Goal: Task Accomplishment & Management: Manage account settings

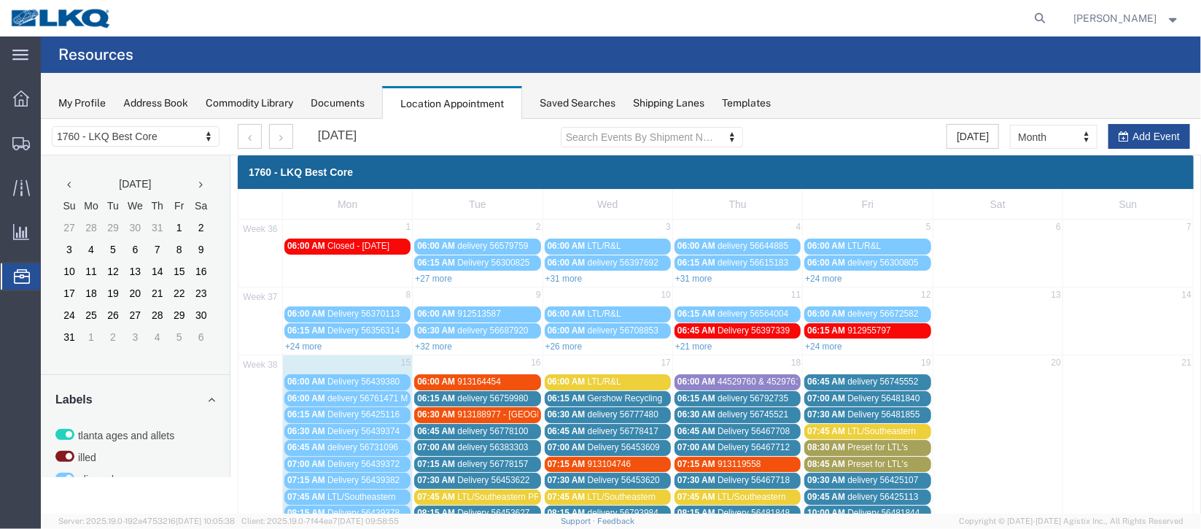
scroll to position [218, 0]
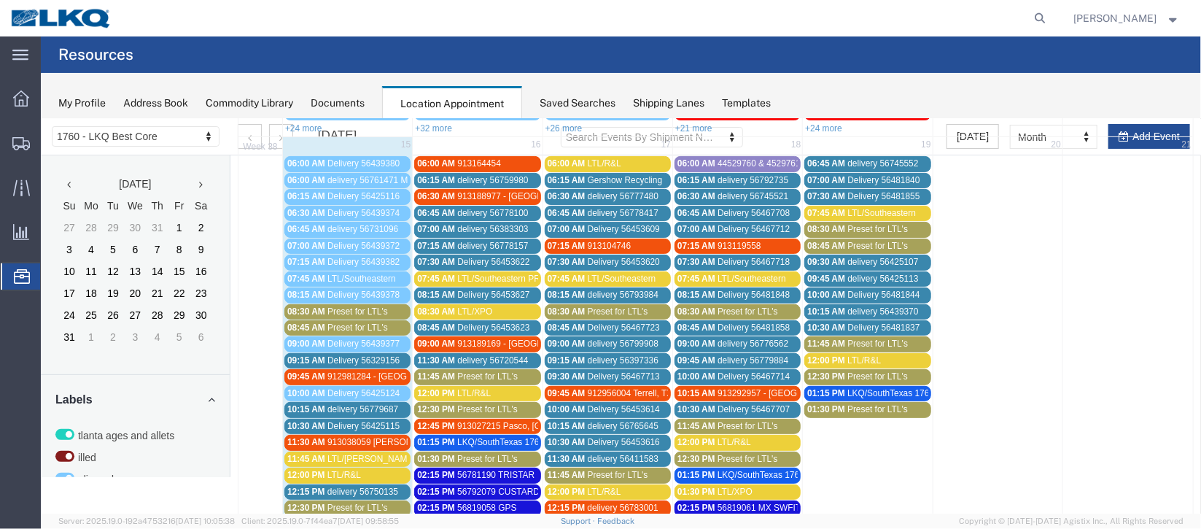
click at [319, 354] on span "09:15 AM" at bounding box center [306, 359] width 38 height 10
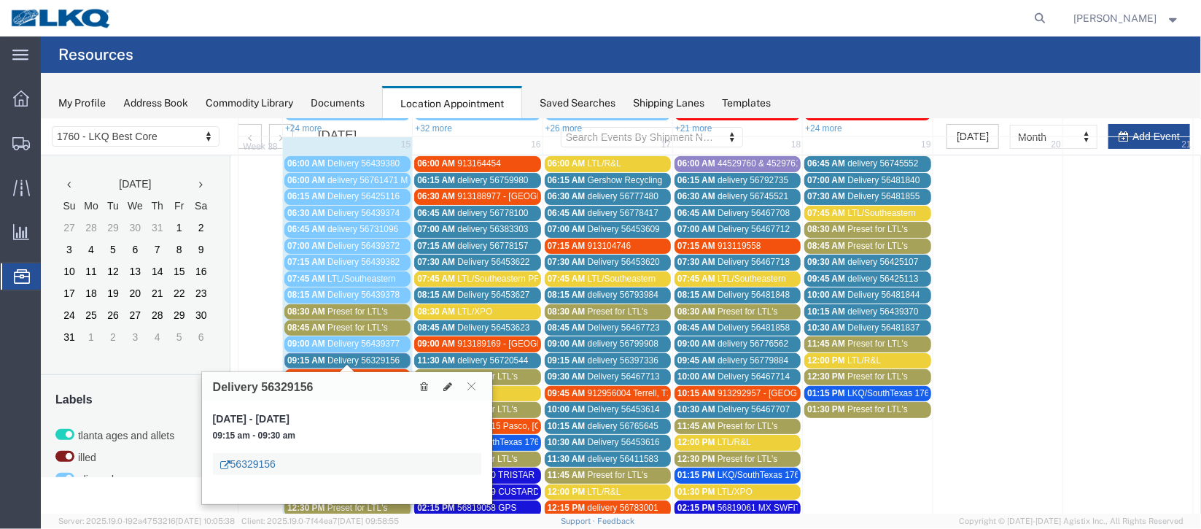
click at [243, 457] on link "56329156" at bounding box center [246, 463] width 55 height 15
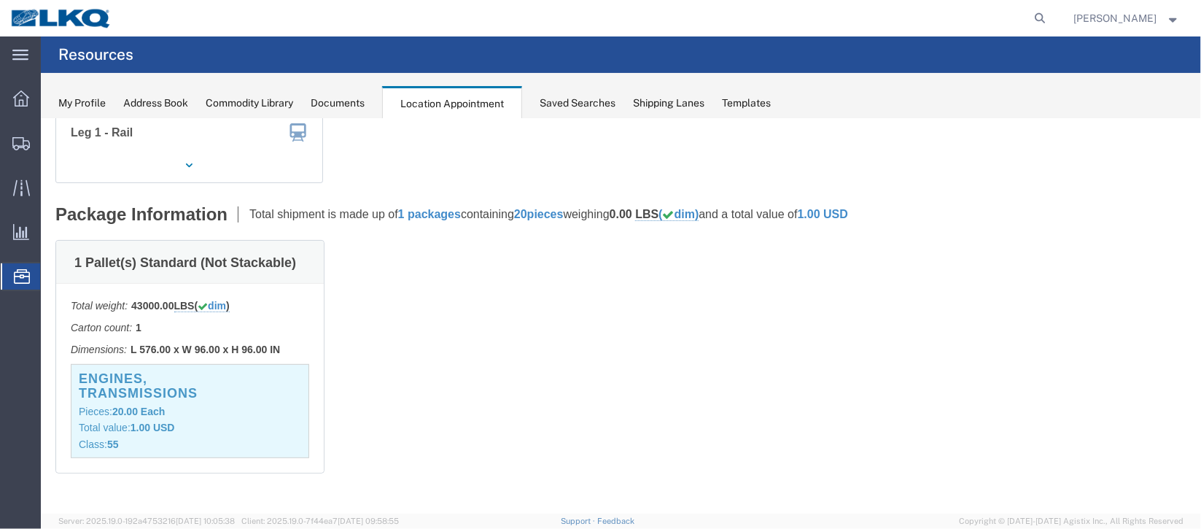
scroll to position [0, 0]
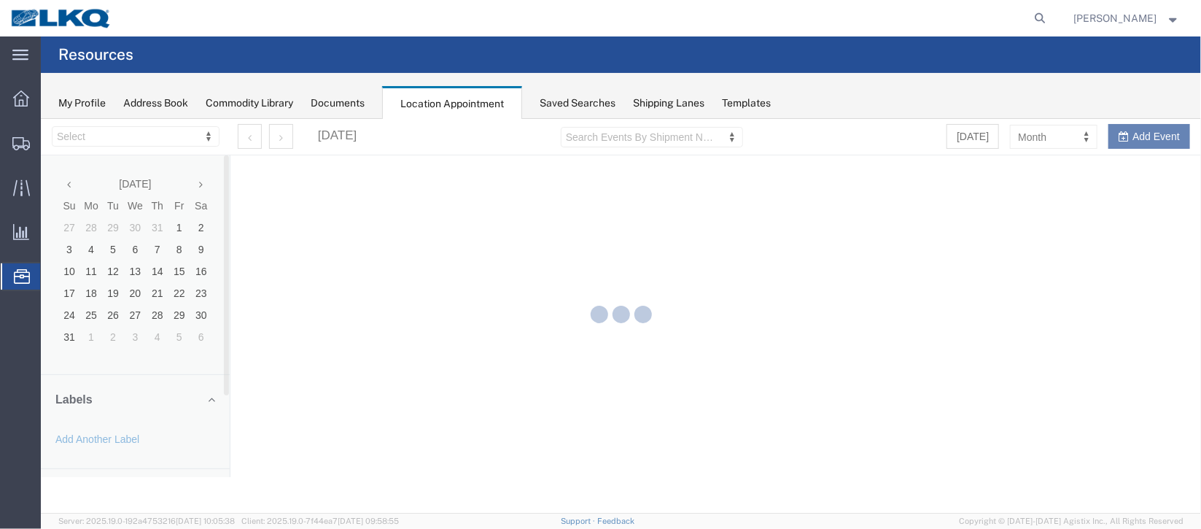
select select "27634"
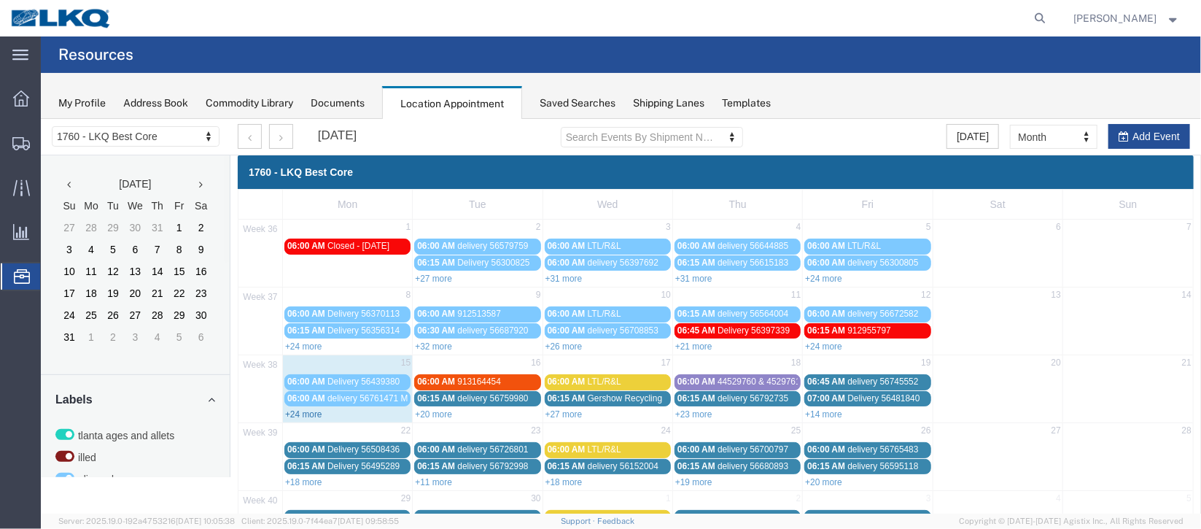
click at [311, 408] on link "+24 more" at bounding box center [302, 413] width 37 height 10
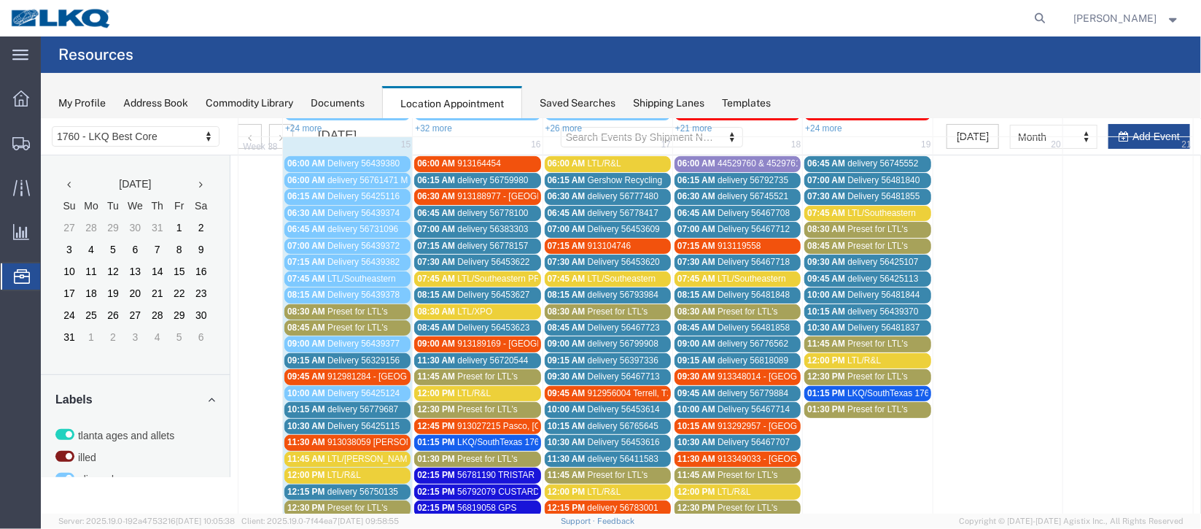
scroll to position [327, 0]
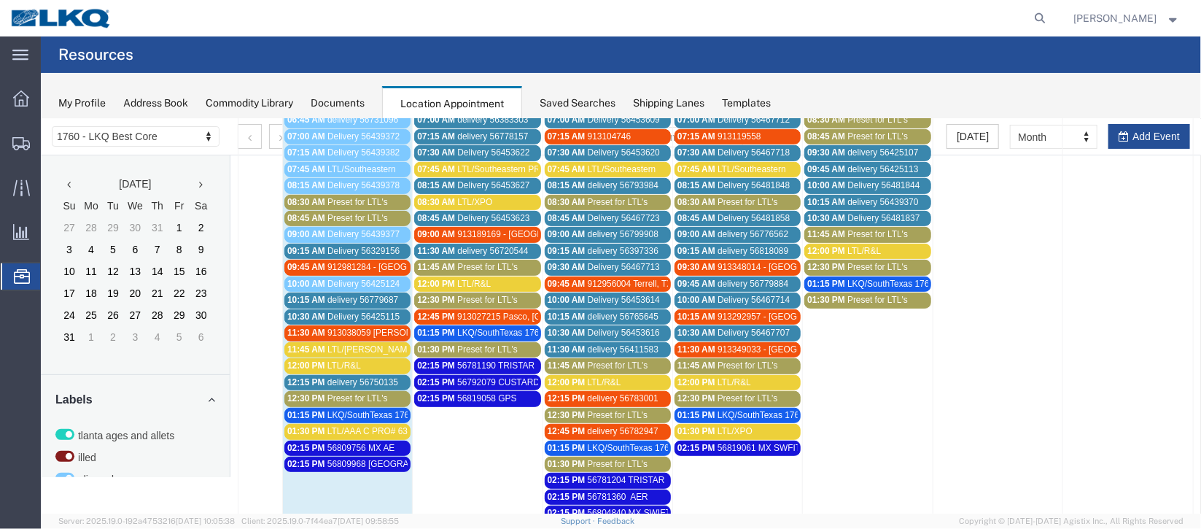
click at [368, 294] on span "delivery 56779687" at bounding box center [362, 299] width 71 height 10
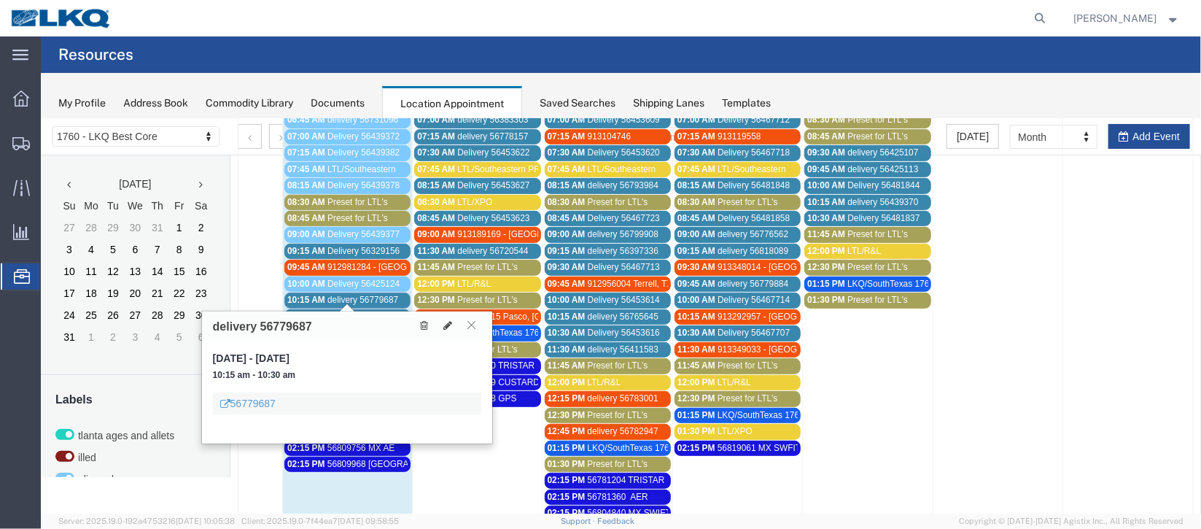
click at [465, 320] on button at bounding box center [471, 324] width 20 height 14
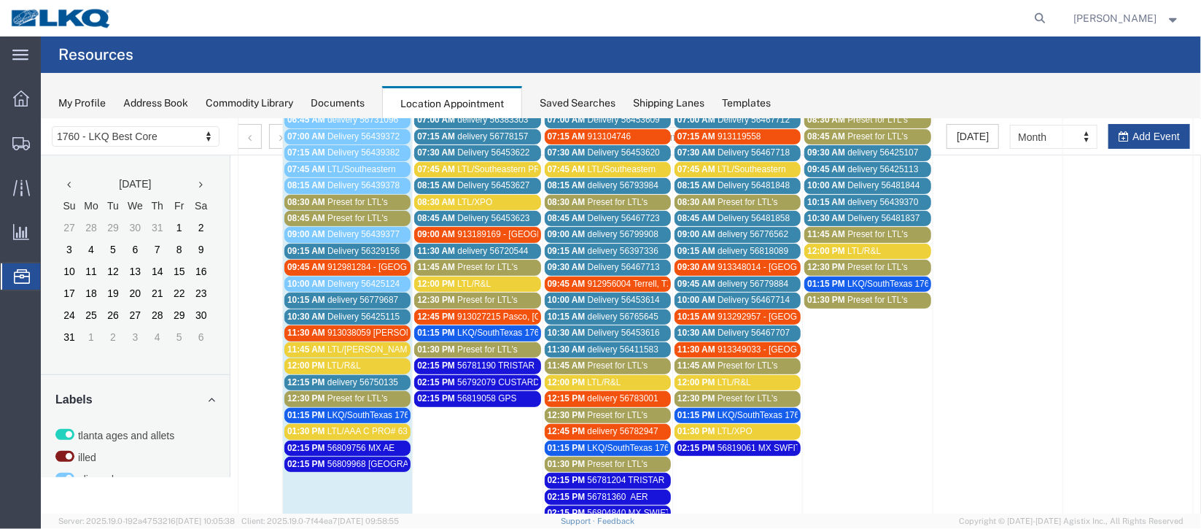
click at [346, 294] on span "delivery 56779687" at bounding box center [362, 299] width 71 height 10
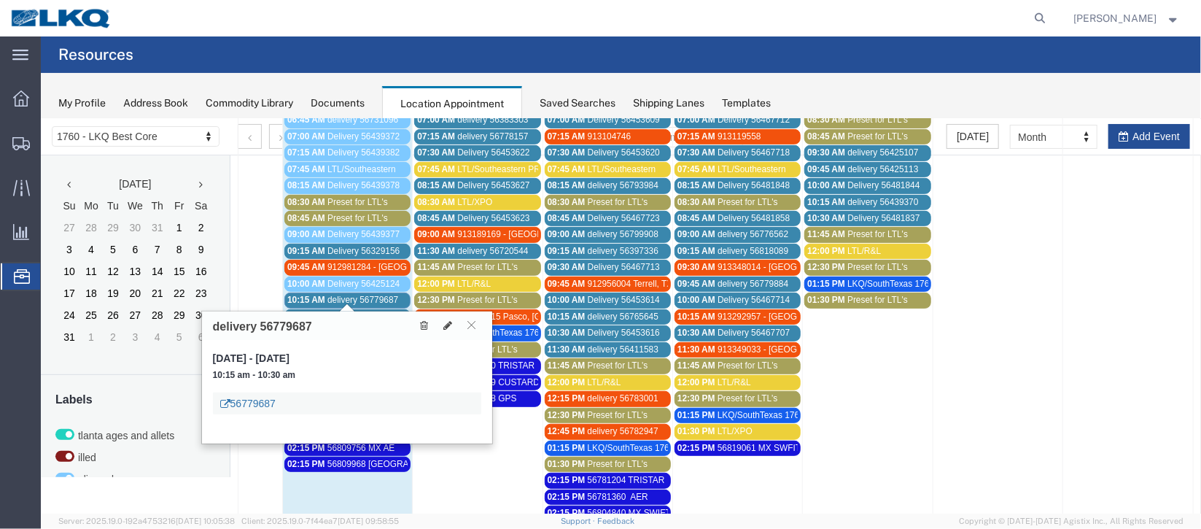
click at [253, 402] on link "56779687" at bounding box center [246, 402] width 55 height 15
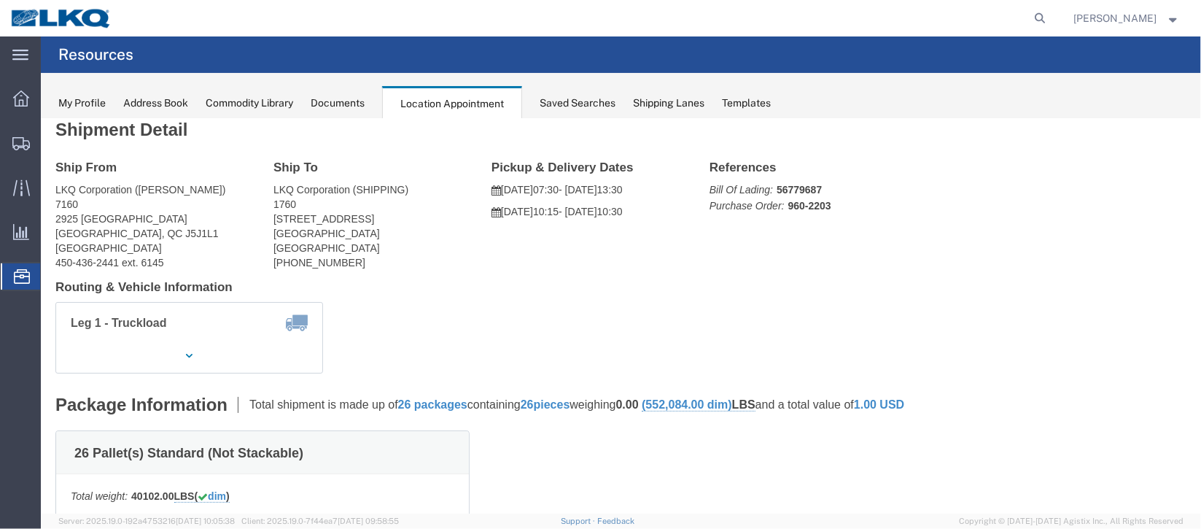
scroll to position [0, 0]
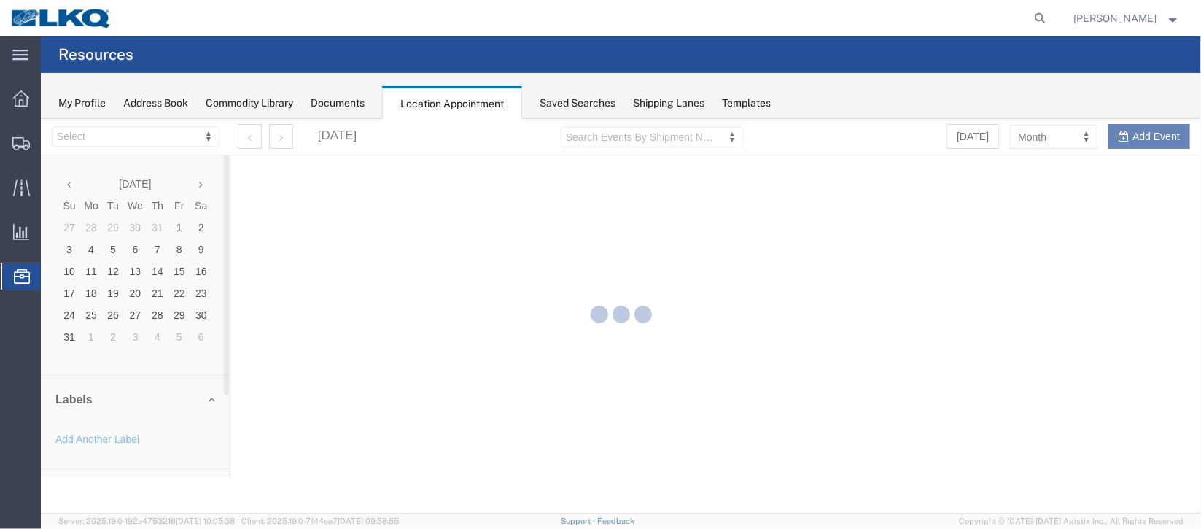
select select "27634"
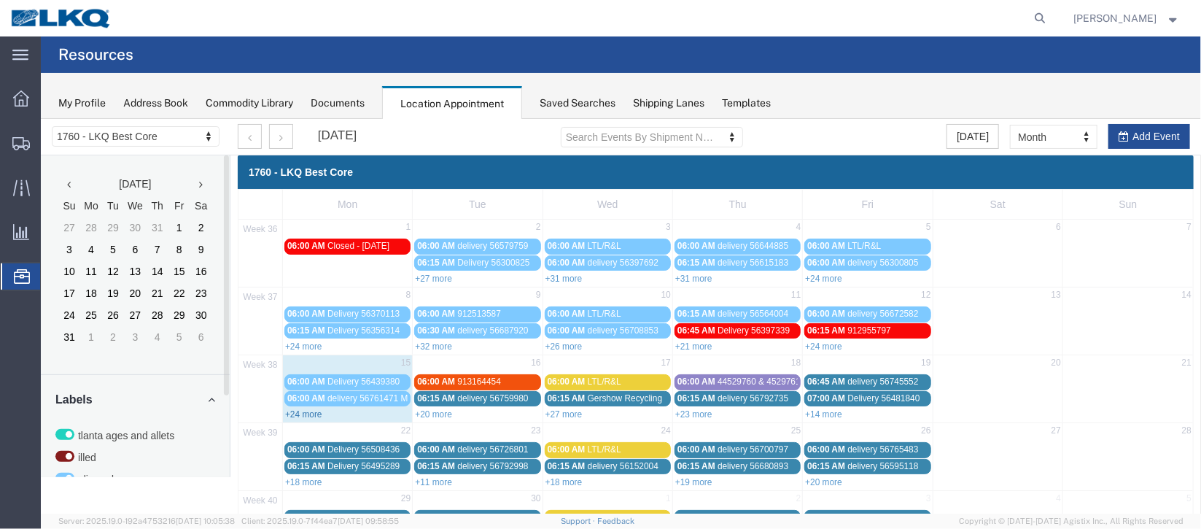
click at [298, 408] on link "+24 more" at bounding box center [302, 413] width 37 height 10
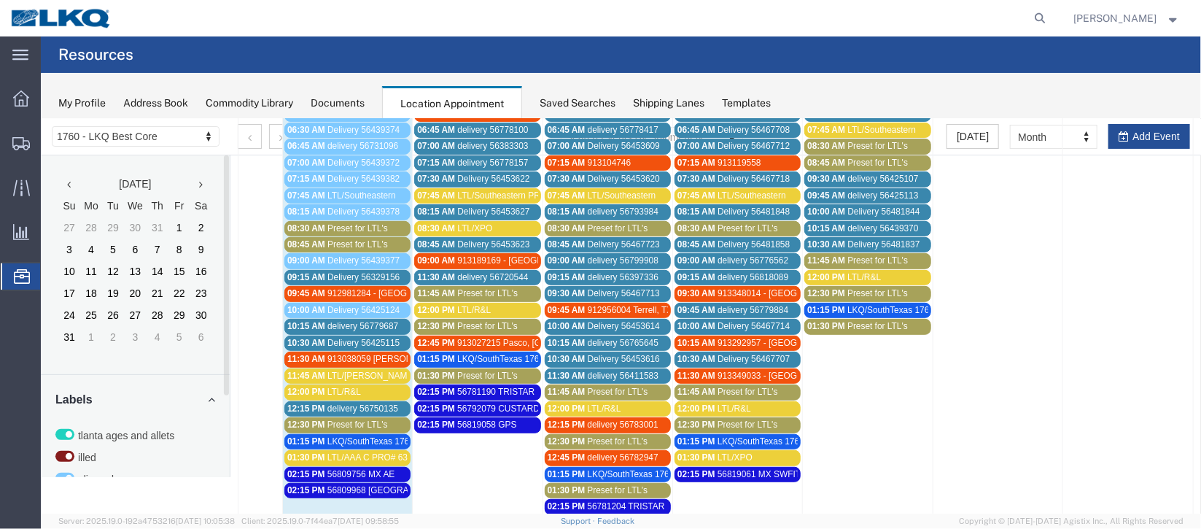
scroll to position [327, 0]
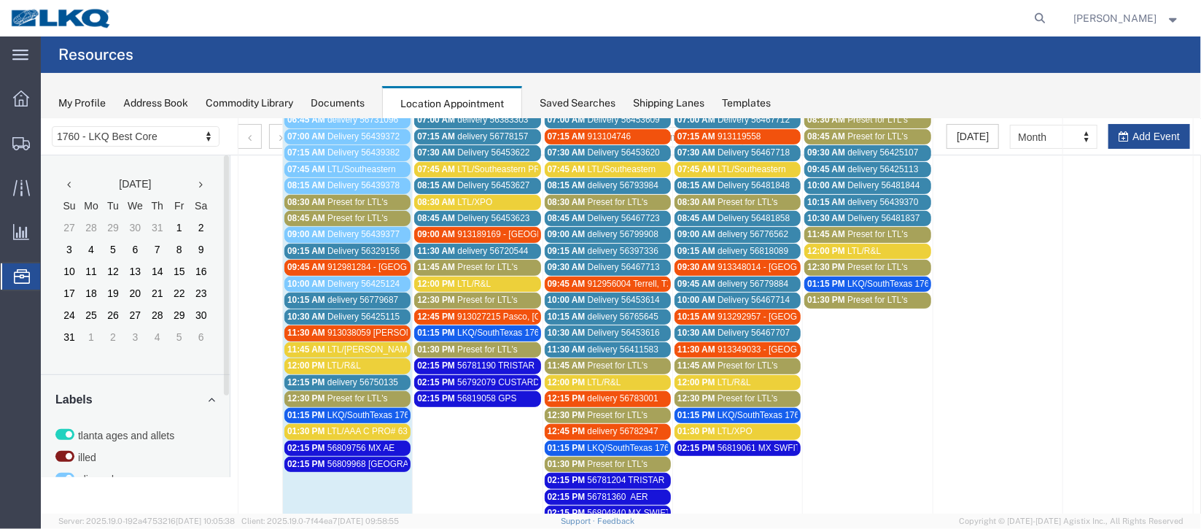
click at [319, 311] on span "10:30 AM" at bounding box center [306, 316] width 38 height 10
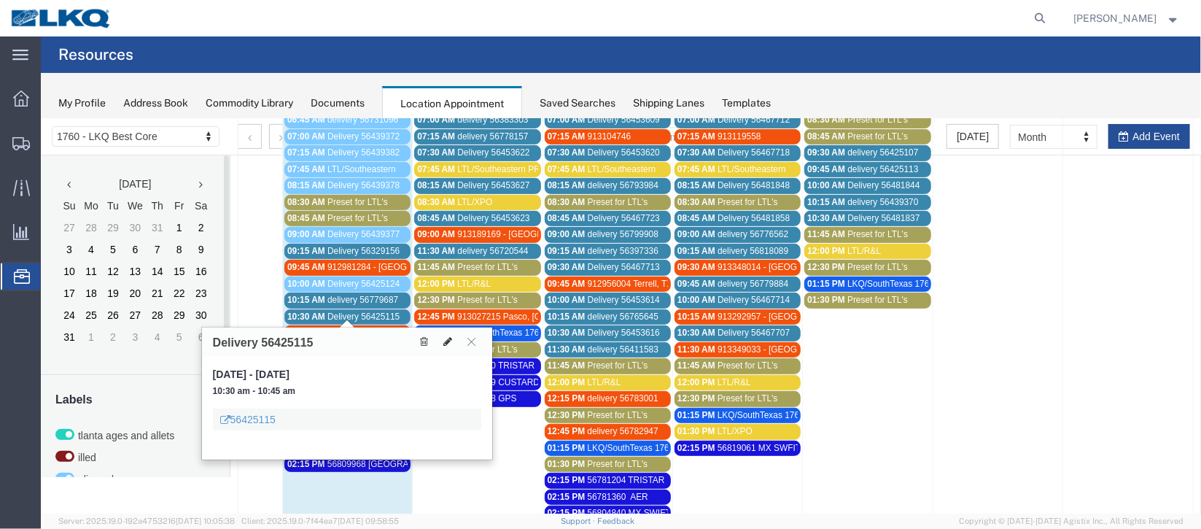
click at [443, 339] on icon at bounding box center [447, 340] width 9 height 10
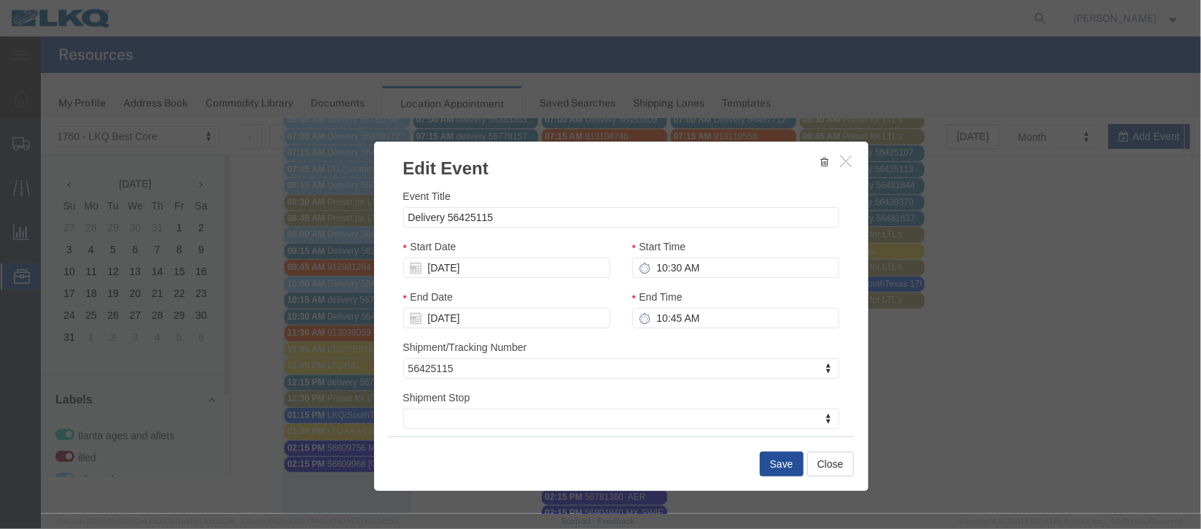
select select
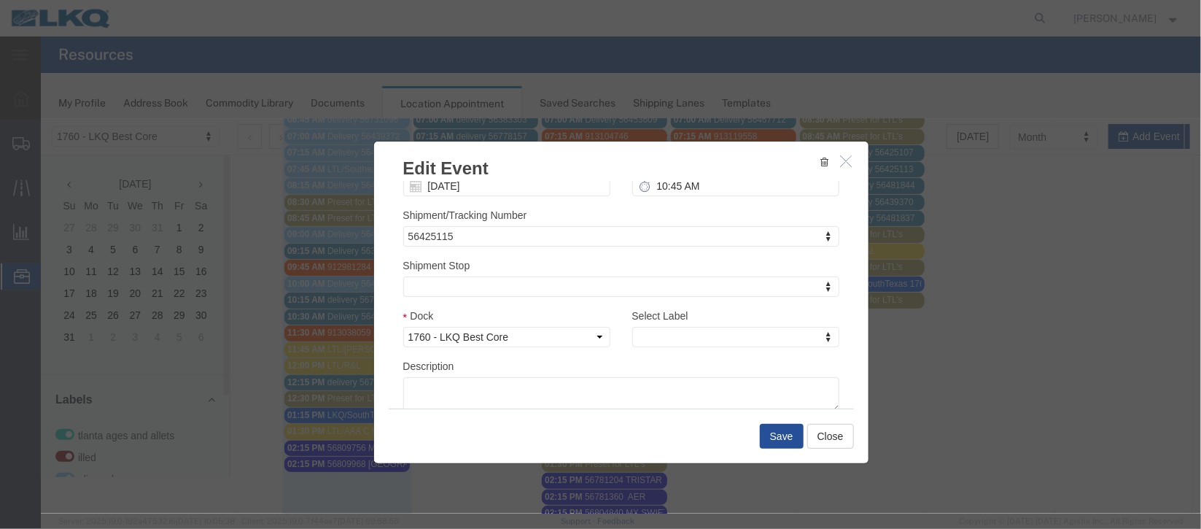
scroll to position [186, 0]
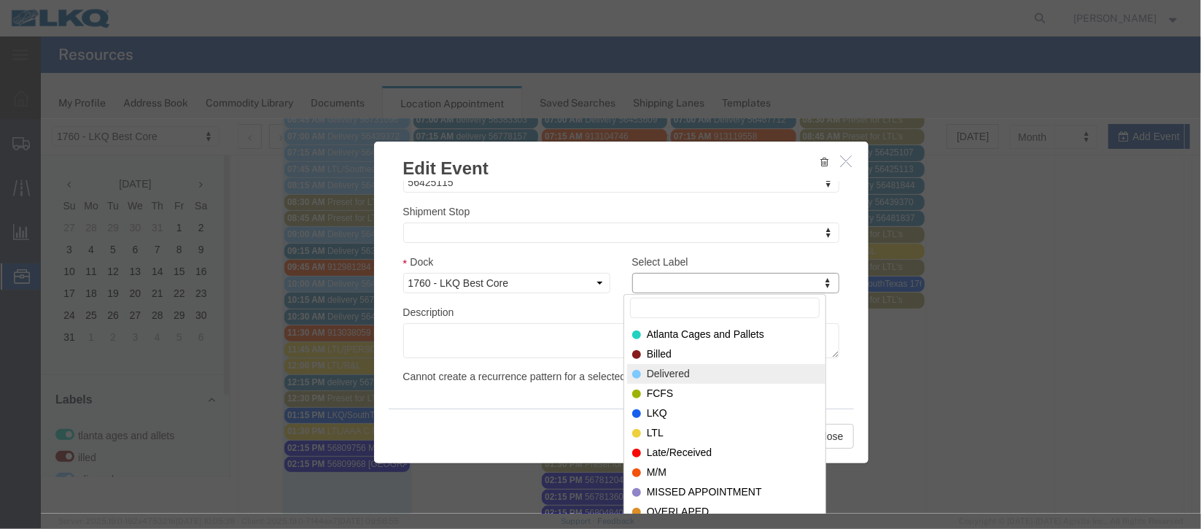
select select "40"
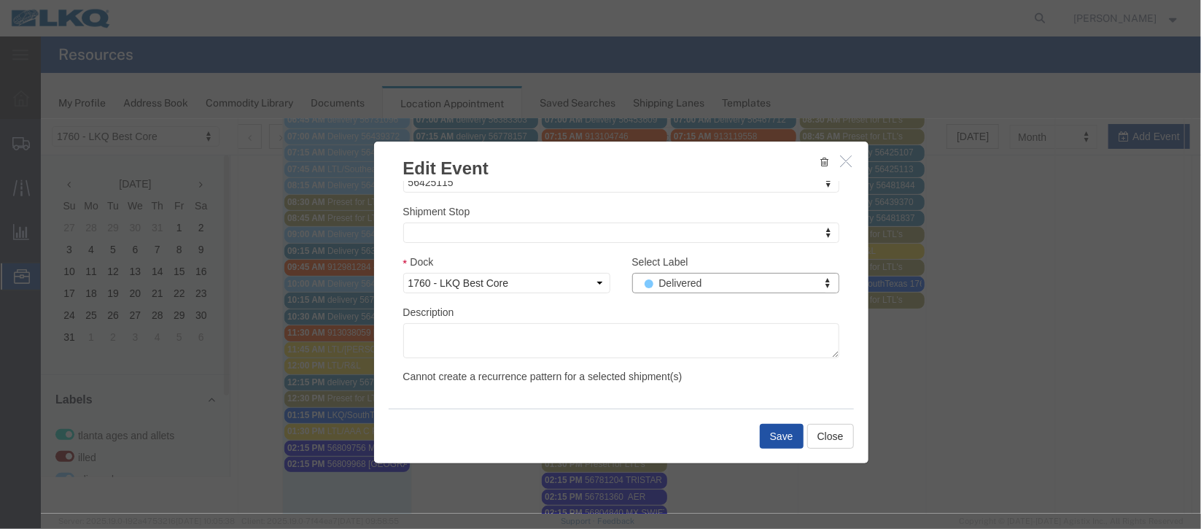
click at [796, 431] on button "Save" at bounding box center [781, 435] width 44 height 25
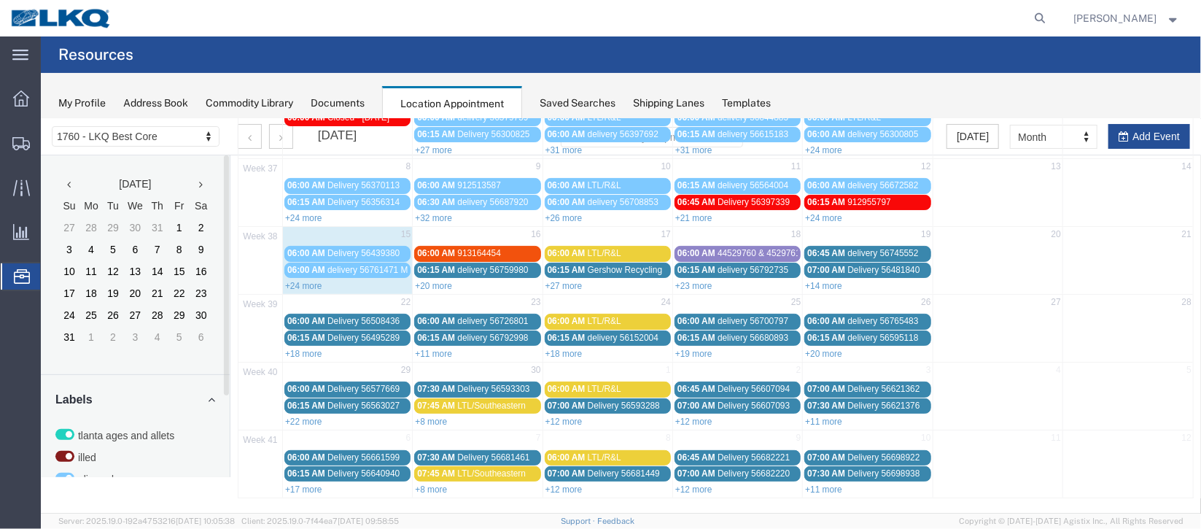
scroll to position [0, 0]
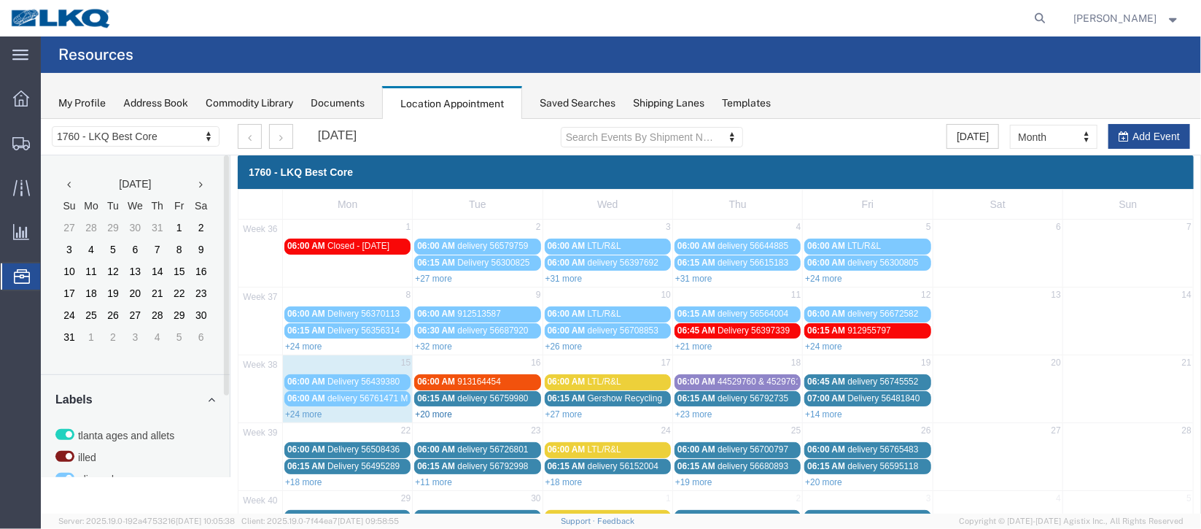
click at [426, 414] on link "+20 more" at bounding box center [432, 413] width 37 height 10
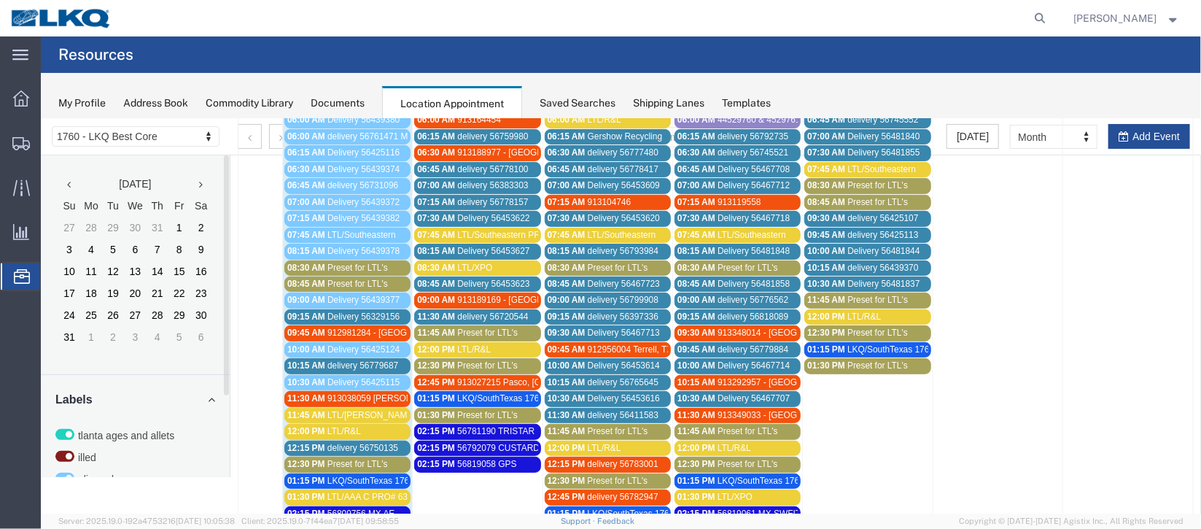
scroll to position [218, 0]
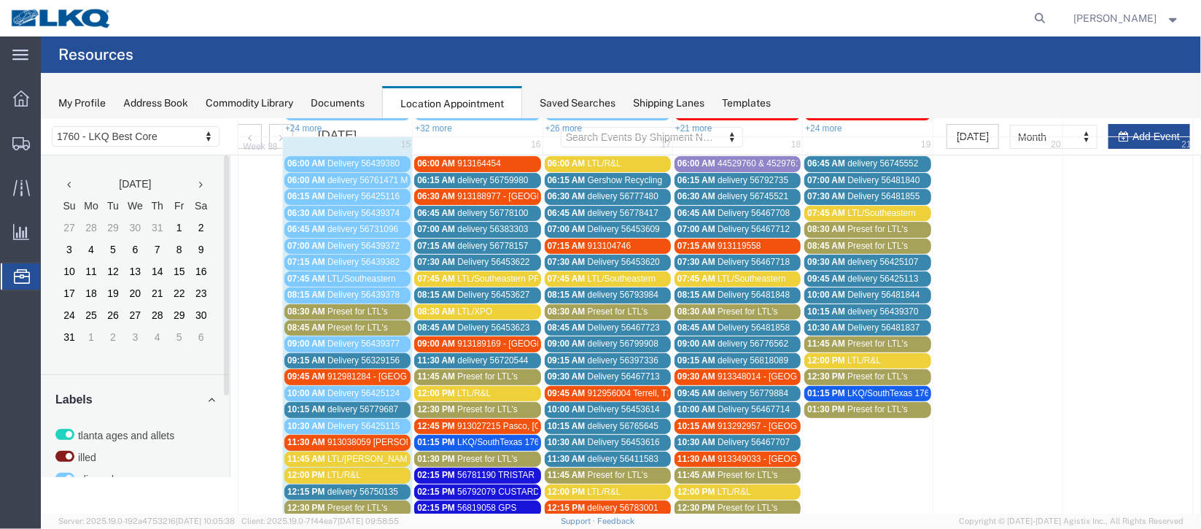
click at [351, 354] on span "Delivery 56329156" at bounding box center [363, 359] width 72 height 10
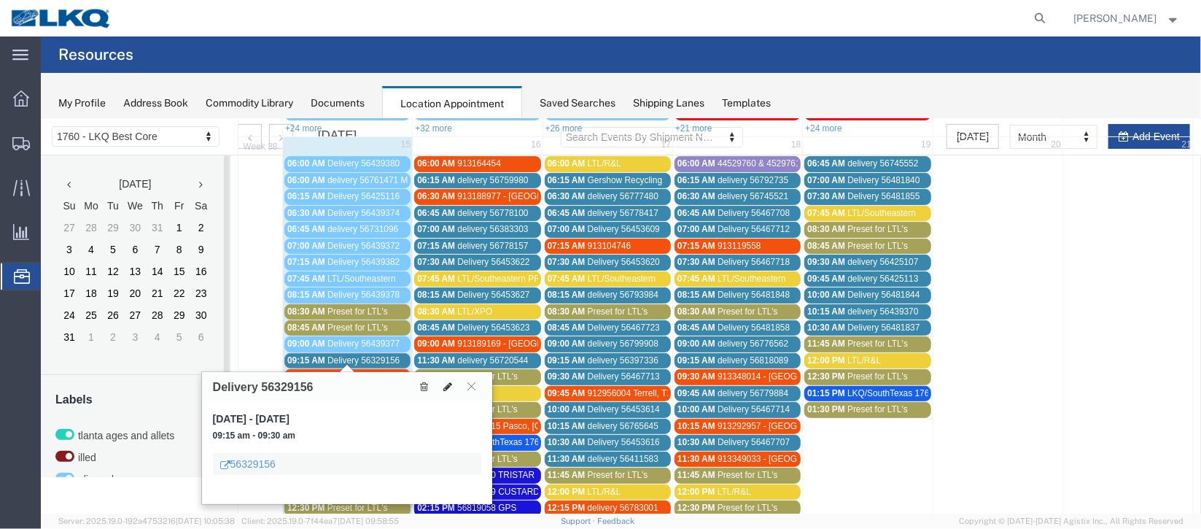
click at [448, 381] on icon at bounding box center [447, 386] width 9 height 10
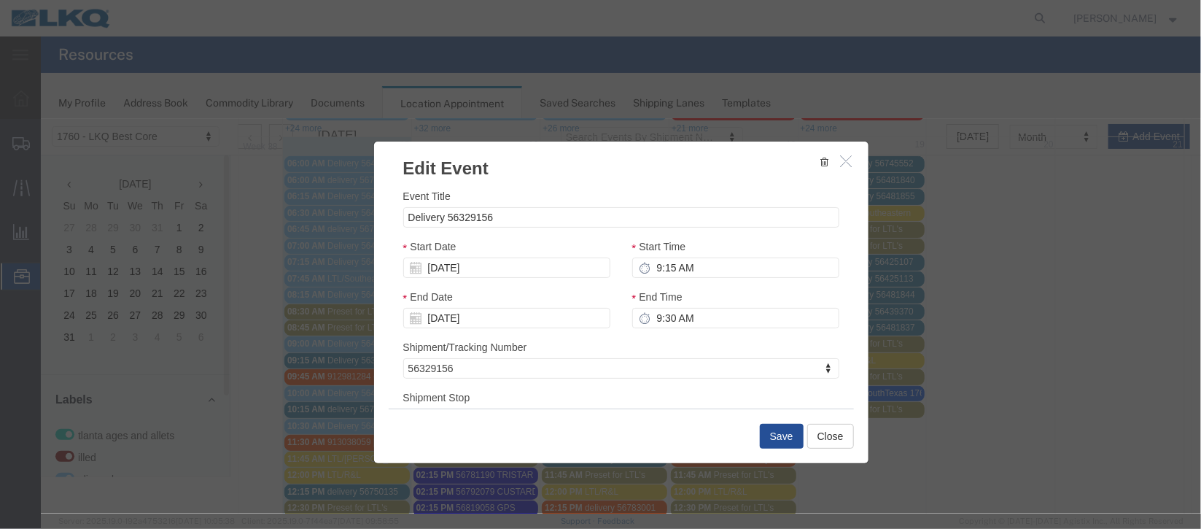
scroll to position [186, 0]
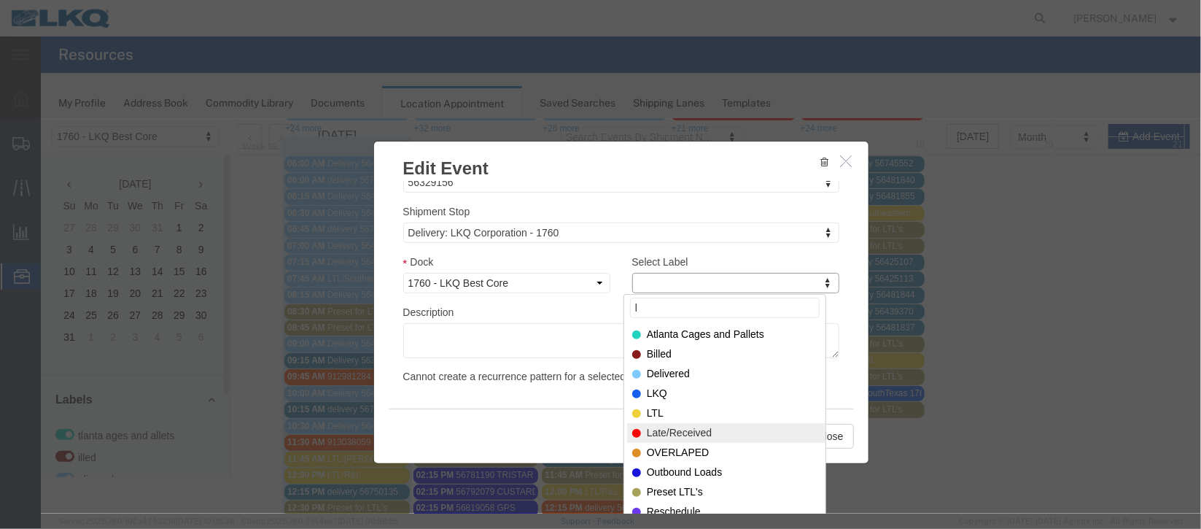
type input "l"
select select "160"
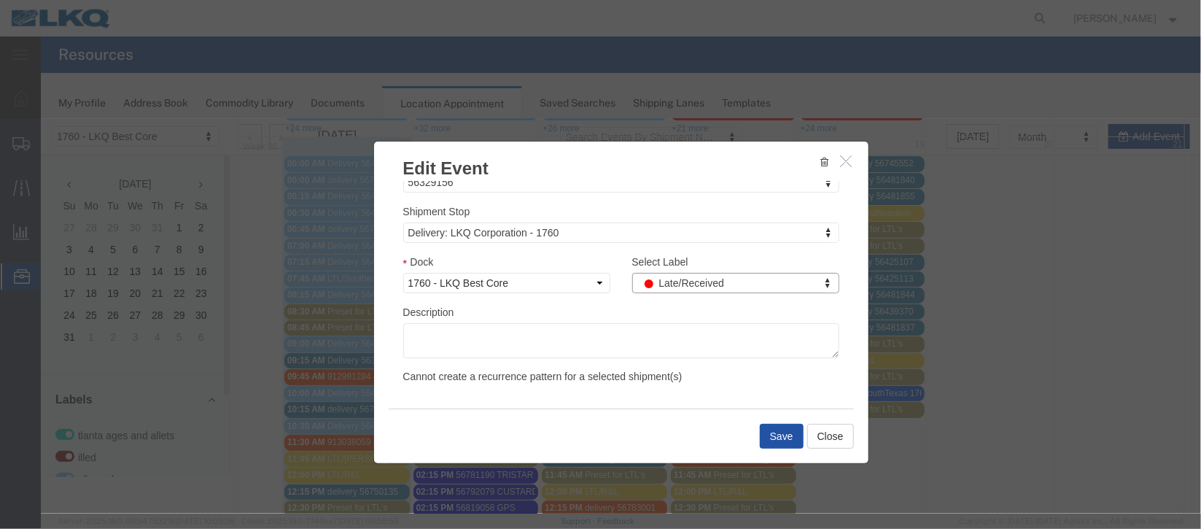
click at [787, 430] on button "Save" at bounding box center [781, 435] width 44 height 25
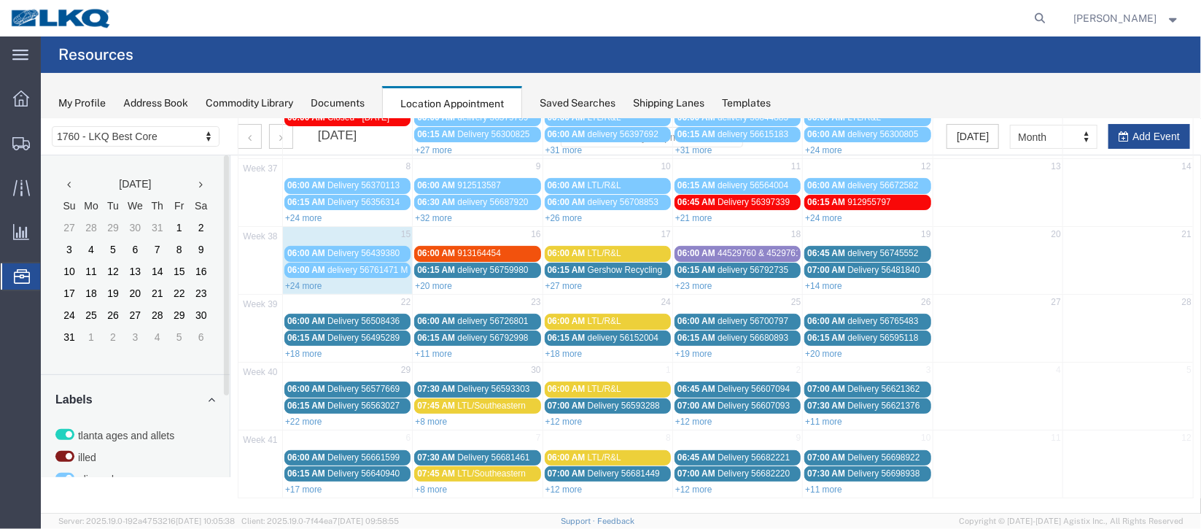
scroll to position [0, 0]
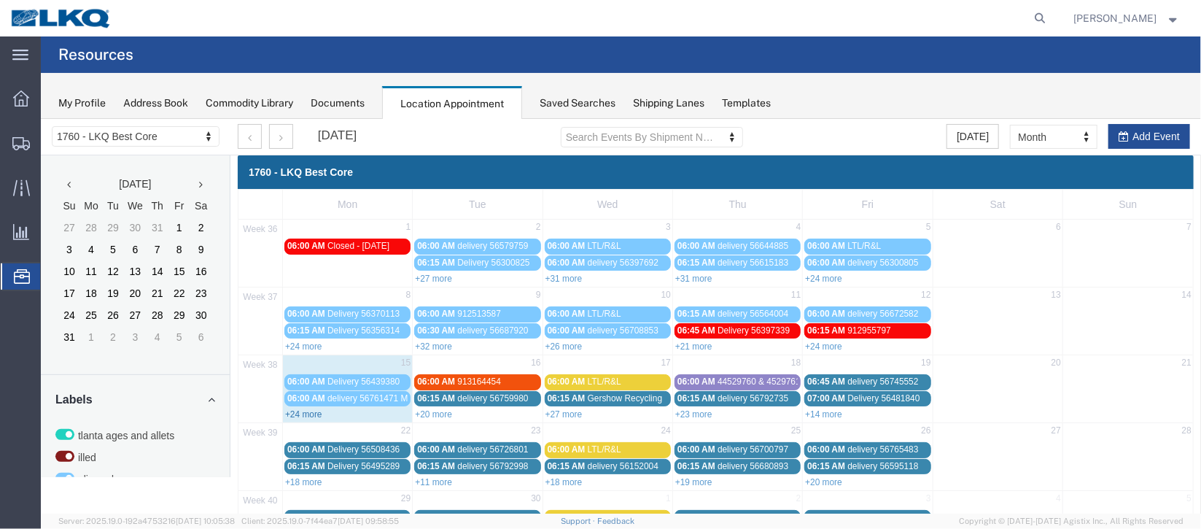
click at [298, 413] on link "+24 more" at bounding box center [302, 413] width 37 height 10
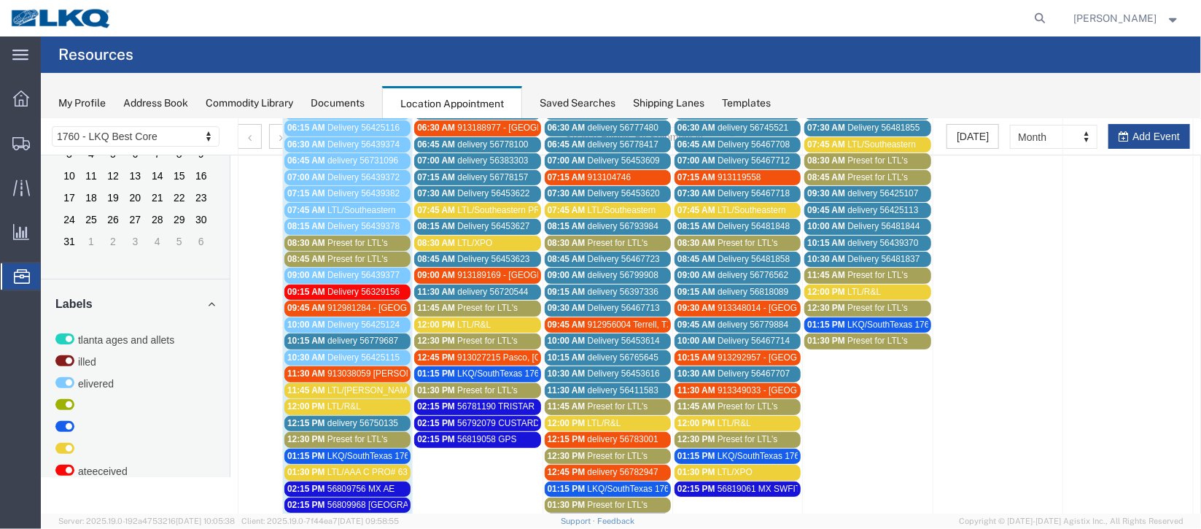
scroll to position [327, 0]
